Goal: Task Accomplishment & Management: Use online tool/utility

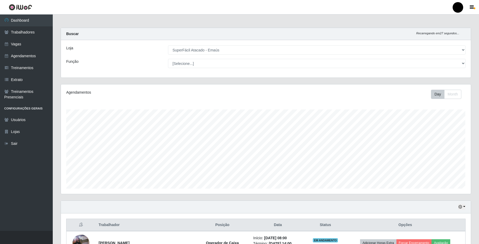
select select "407"
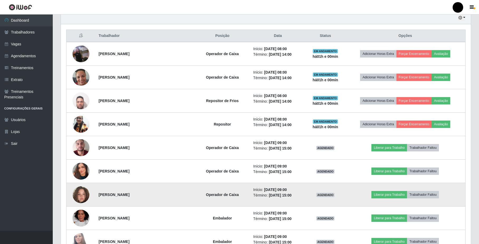
scroll to position [110, 409]
click at [379, 196] on button "Liberar para Trabalho" at bounding box center [389, 194] width 36 height 7
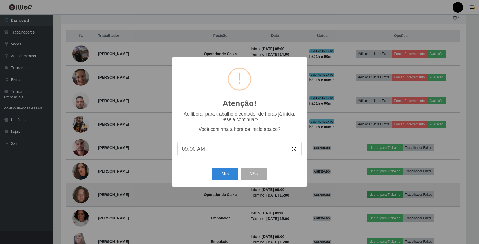
scroll to position [110, 405]
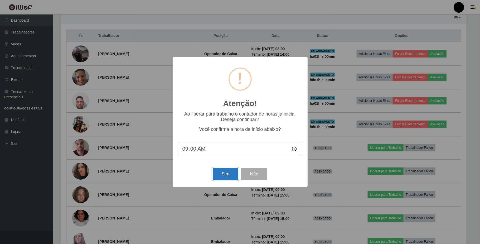
click at [223, 175] on button "Sim" at bounding box center [226, 174] width 26 height 12
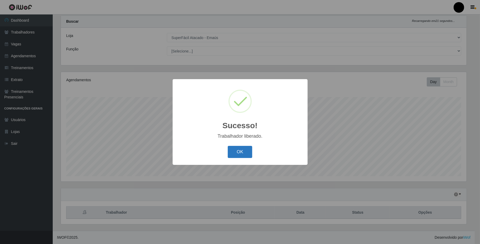
click at [238, 155] on button "OK" at bounding box center [240, 152] width 25 height 12
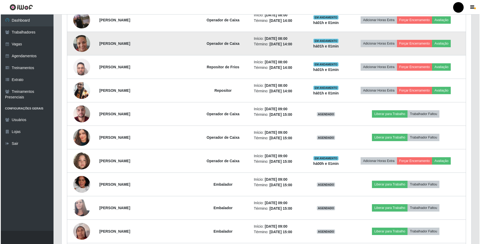
scroll to position [224, 0]
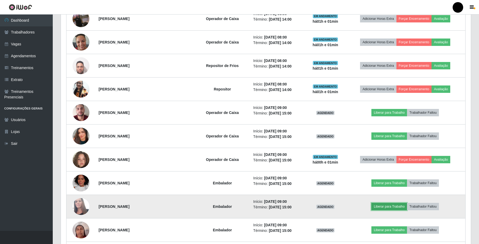
click at [379, 209] on button "Liberar para Trabalho" at bounding box center [389, 206] width 36 height 7
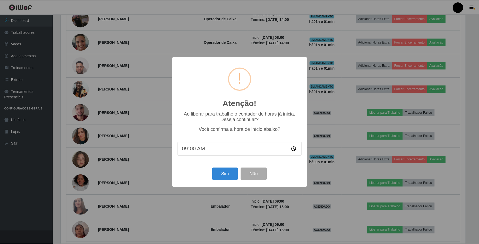
scroll to position [110, 405]
click at [228, 175] on button "Sim" at bounding box center [226, 174] width 26 height 12
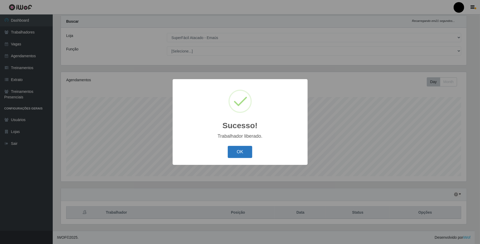
click at [236, 152] on button "OK" at bounding box center [240, 152] width 25 height 12
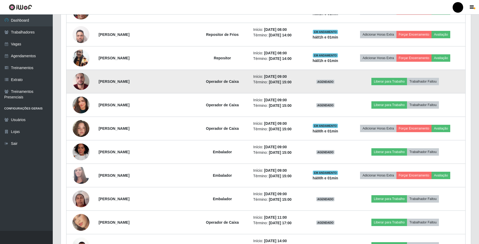
scroll to position [259, 0]
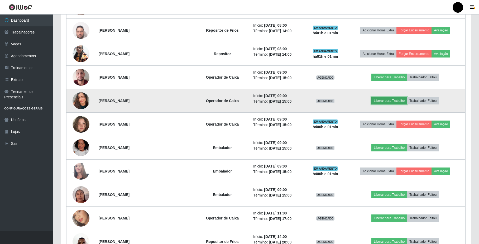
click at [378, 102] on button "Liberar para Trabalho" at bounding box center [389, 100] width 36 height 7
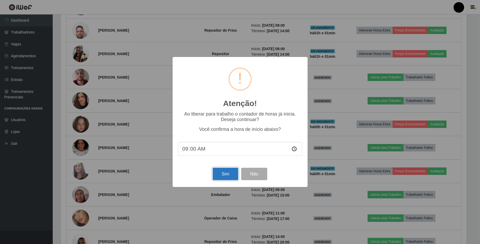
click at [232, 175] on button "Sim" at bounding box center [226, 174] width 26 height 12
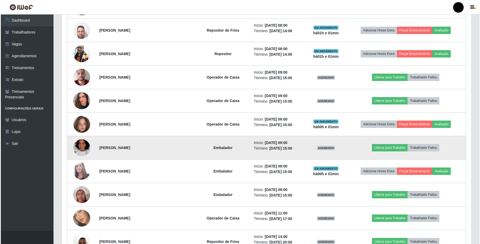
scroll to position [0, 0]
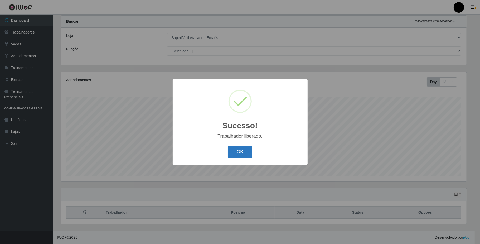
click at [236, 153] on button "OK" at bounding box center [240, 152] width 25 height 12
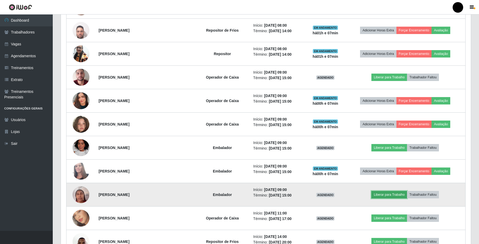
click at [390, 196] on button "Liberar para Trabalho" at bounding box center [389, 194] width 36 height 7
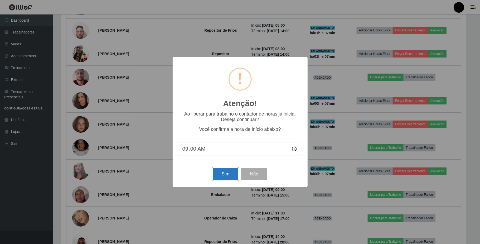
click at [233, 178] on button "Sim" at bounding box center [226, 174] width 26 height 12
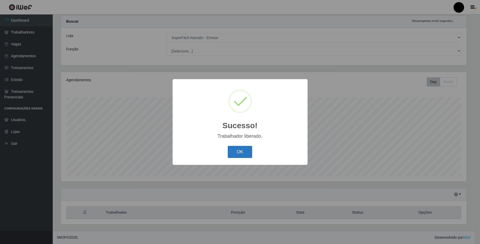
click at [246, 149] on button "OK" at bounding box center [240, 152] width 25 height 12
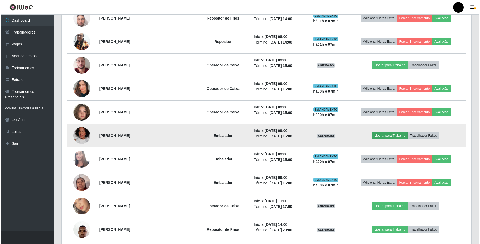
scroll to position [259, 0]
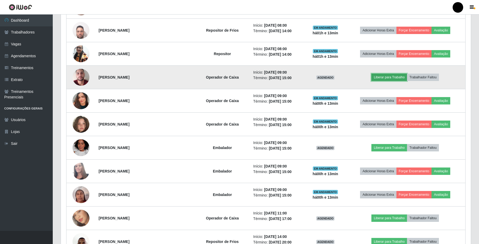
click at [396, 79] on button "Liberar para Trabalho" at bounding box center [389, 77] width 36 height 7
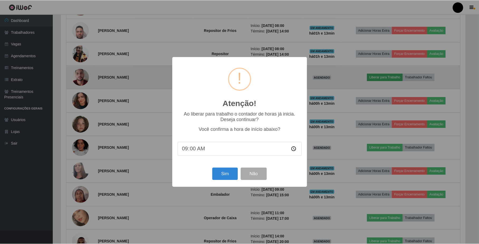
scroll to position [110, 405]
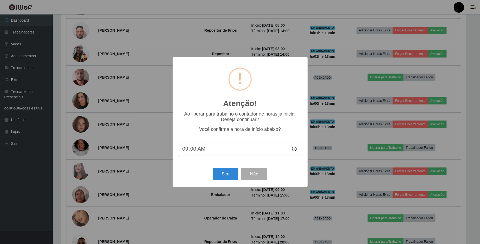
click at [193, 149] on input "09:00" at bounding box center [240, 149] width 124 height 14
type input "09:13"
click at [229, 177] on button "Sim" at bounding box center [226, 174] width 26 height 12
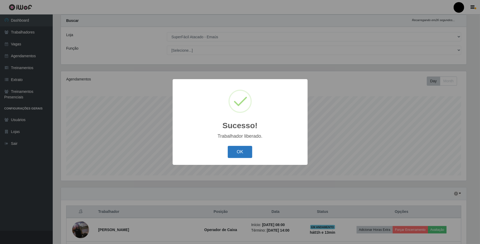
click at [243, 150] on button "OK" at bounding box center [240, 152] width 25 height 12
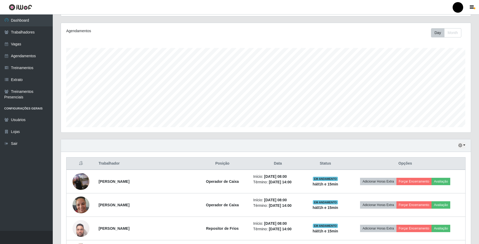
scroll to position [0, 0]
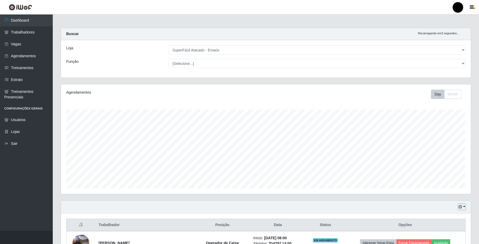
click at [465, 207] on button "button" at bounding box center [461, 207] width 7 height 6
click at [452, 166] on button "1 dia" at bounding box center [445, 164] width 42 height 11
click at [460, 206] on icon "button" at bounding box center [460, 207] width 4 height 4
click at [441, 157] on button "Hoje" at bounding box center [445, 153] width 42 height 11
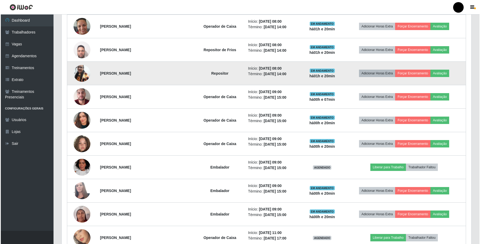
scroll to position [316, 0]
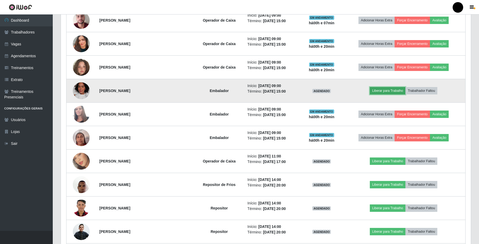
click at [376, 90] on button "Liberar para Trabalho" at bounding box center [388, 90] width 36 height 7
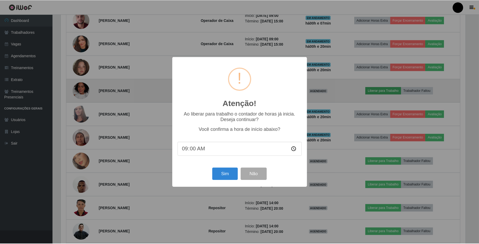
scroll to position [110, 405]
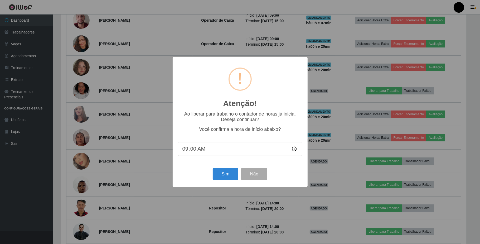
click at [193, 151] on input "09:00" at bounding box center [240, 149] width 124 height 14
type input "09:20"
click at [216, 172] on button "Sim" at bounding box center [226, 174] width 26 height 12
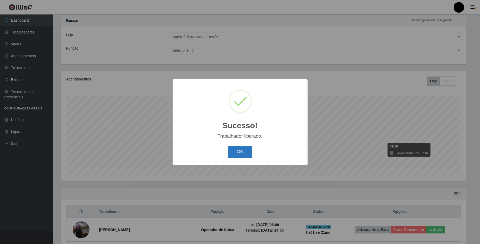
click at [239, 154] on button "OK" at bounding box center [240, 152] width 25 height 12
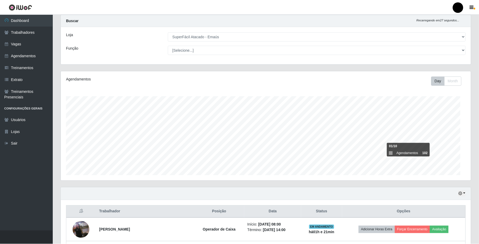
scroll to position [110, 409]
